Goal: Transaction & Acquisition: Purchase product/service

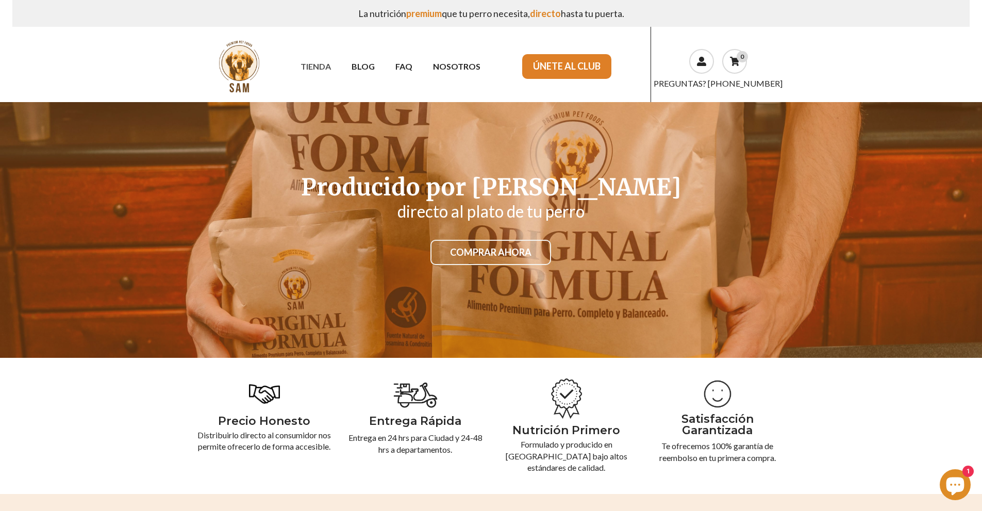
click at [314, 68] on link "TIENDA" at bounding box center [315, 66] width 51 height 18
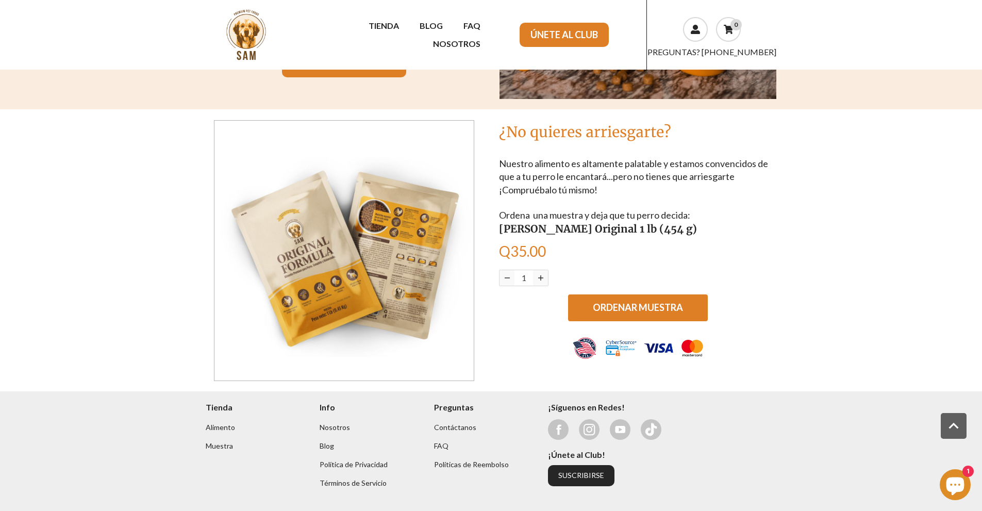
scroll to position [545, 0]
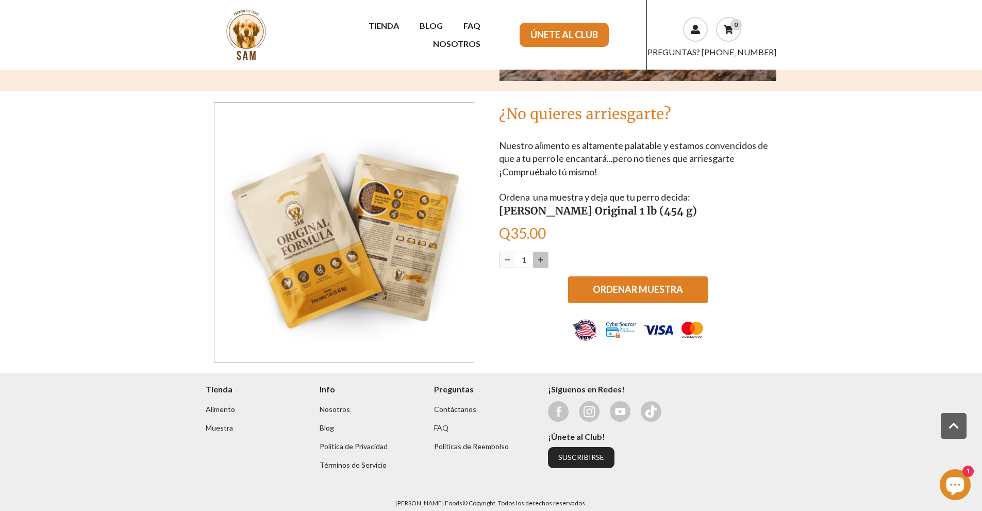
click at [542, 257] on icon "button" at bounding box center [540, 259] width 5 height 5
type input "2"
click at [647, 283] on span "ORDENAR MUESTRA" at bounding box center [638, 288] width 90 height 11
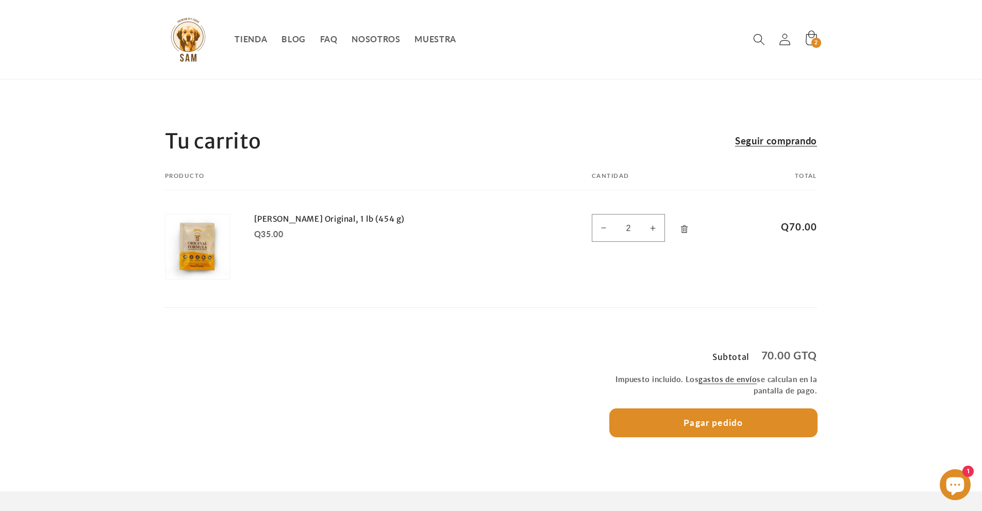
click at [719, 426] on button "Pagar pedido" at bounding box center [714, 423] width 208 height 28
